Goal: Task Accomplishment & Management: Manage account settings

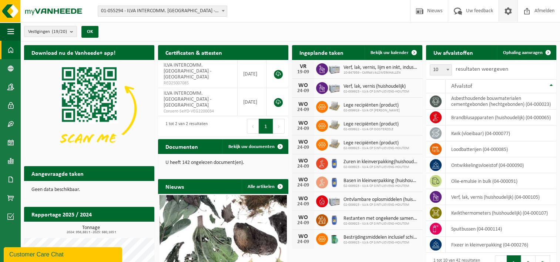
click at [503, 14] on span at bounding box center [507, 11] width 11 height 22
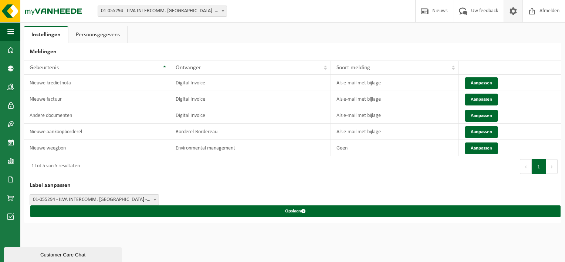
click at [97, 37] on link "Persoonsgegevens" at bounding box center [97, 34] width 59 height 17
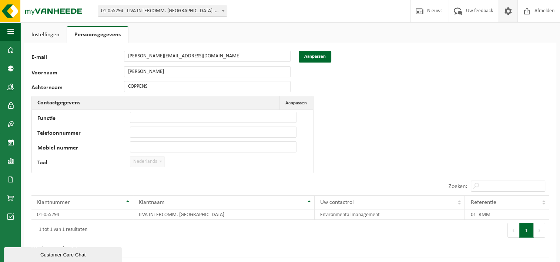
click at [97, 37] on link "Persoonsgegevens" at bounding box center [97, 34] width 61 height 17
click at [36, 37] on link "Instellingen" at bounding box center [45, 34] width 43 height 17
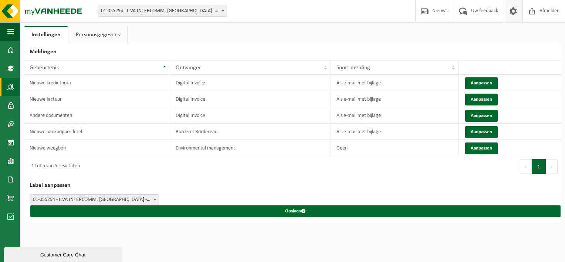
click at [10, 87] on span at bounding box center [10, 87] width 7 height 18
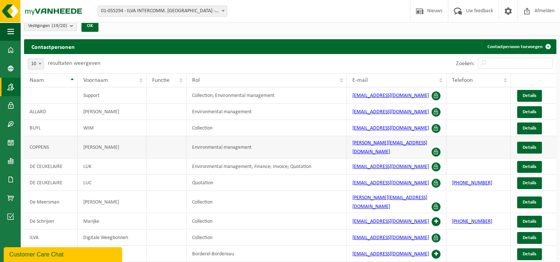
scroll to position [17, 0]
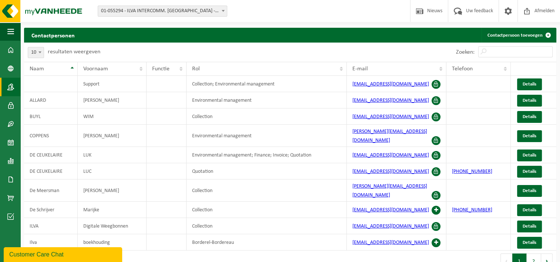
click at [212, 12] on span "01-055294 - ILVA INTERCOMM. [GEOGRAPHIC_DATA] - [GEOGRAPHIC_DATA]" at bounding box center [162, 11] width 129 height 10
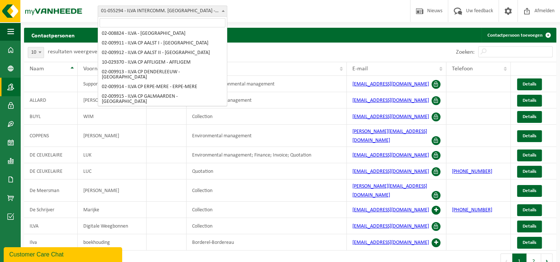
scroll to position [0, 0]
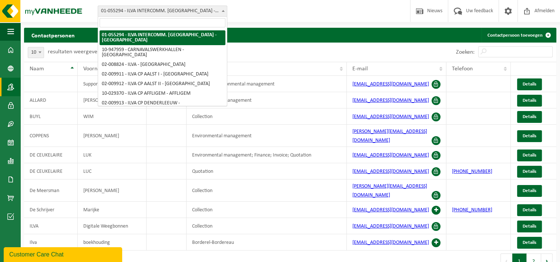
click at [274, 31] on div "Contactpersonen Contactpersoon toevoegen" at bounding box center [290, 35] width 532 height 15
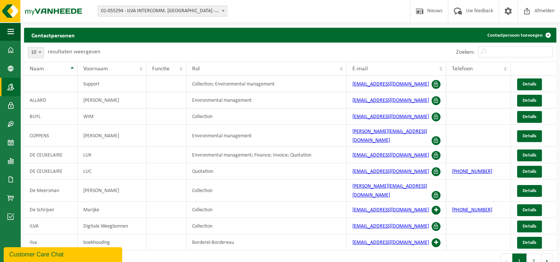
click at [40, 54] on span at bounding box center [39, 52] width 7 height 10
select select "25"
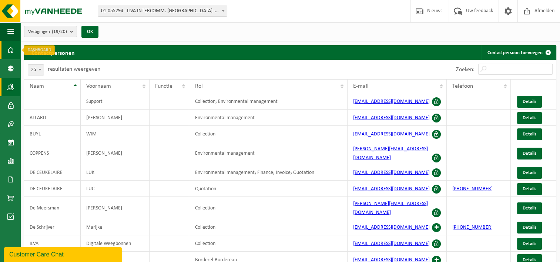
click at [7, 47] on link "Dashboard" at bounding box center [10, 50] width 20 height 18
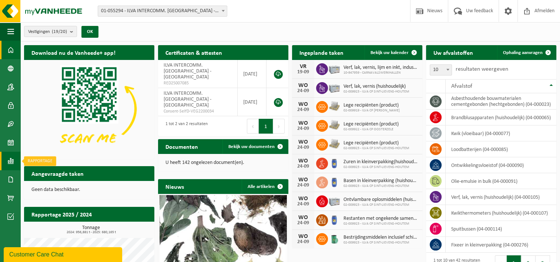
click at [11, 166] on span at bounding box center [10, 161] width 7 height 18
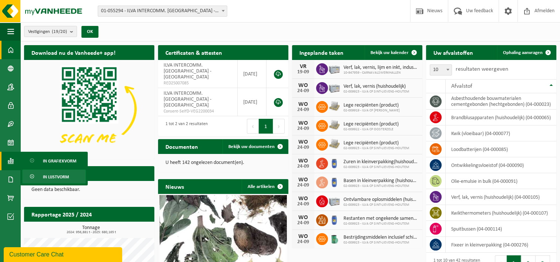
click at [61, 179] on span "In lijstvorm" at bounding box center [56, 177] width 26 height 14
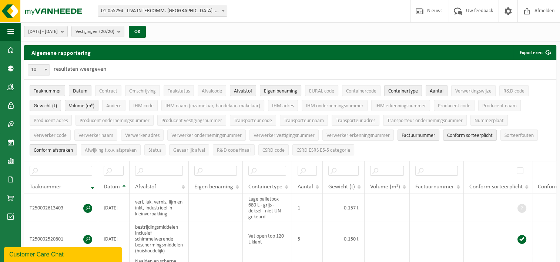
click at [154, 15] on span "01-055294 - ILVA INTERCOMM. [GEOGRAPHIC_DATA] - [GEOGRAPHIC_DATA]" at bounding box center [162, 11] width 129 height 10
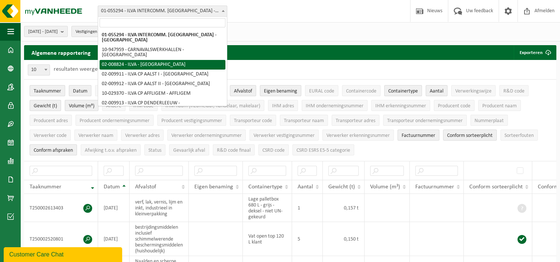
click at [254, 38] on div "[DATE] - [DATE] Huidige maand Vorige maand Laatste 6 maanden Huidig jaar Vorig …" at bounding box center [289, 31] width 539 height 19
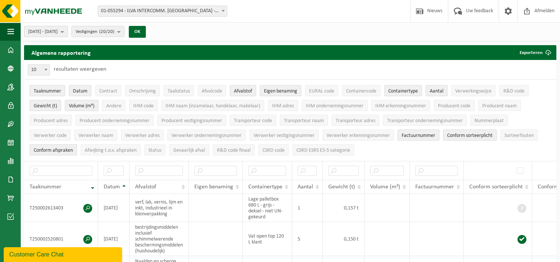
click at [68, 34] on button "[DATE] - [DATE]" at bounding box center [46, 31] width 44 height 11
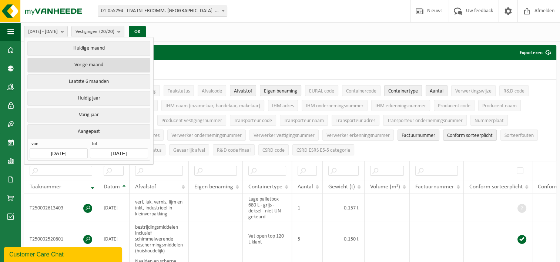
click at [95, 67] on button "Vorige maand" at bounding box center [88, 65] width 122 height 15
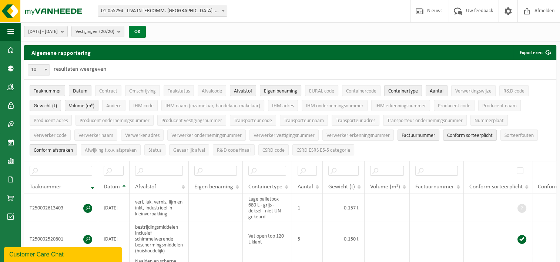
click at [146, 36] on button "OK" at bounding box center [137, 32] width 17 height 12
